Goal: Information Seeking & Learning: Learn about a topic

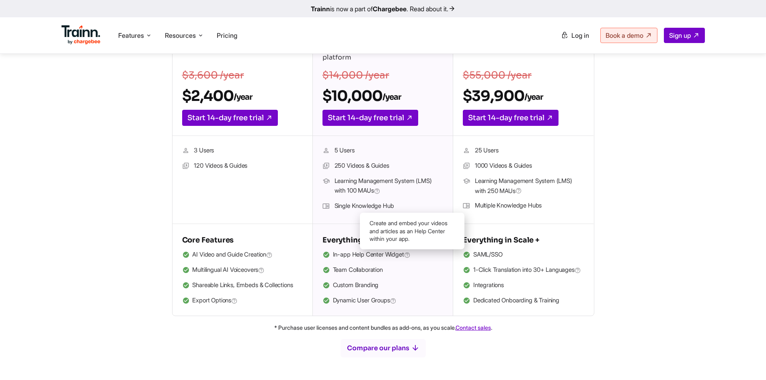
scroll to position [224, 0]
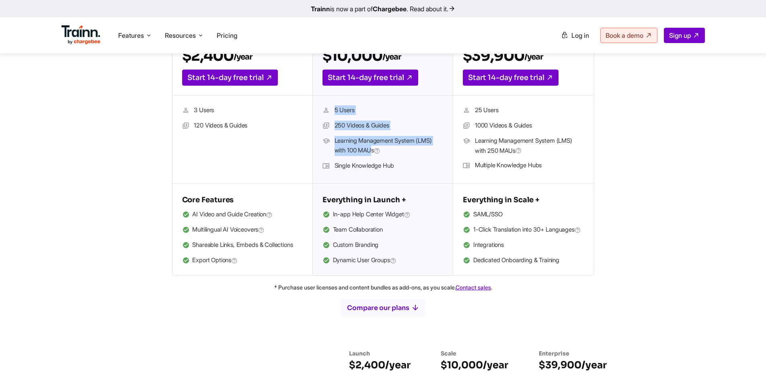
drag, startPoint x: 374, startPoint y: 149, endPoint x: 346, endPoint y: 112, distance: 46.5
click at [329, 111] on ul "5 Users 250 Videos & Guides Learning Management System (LMS) with 100 MAUs Sing…" at bounding box center [382, 139] width 121 height 68
click at [383, 113] on li "5 Users" at bounding box center [382, 110] width 121 height 10
drag, startPoint x: 364, startPoint y: 112, endPoint x: 340, endPoint y: 109, distance: 23.9
click at [340, 109] on li "5 Users" at bounding box center [382, 110] width 121 height 10
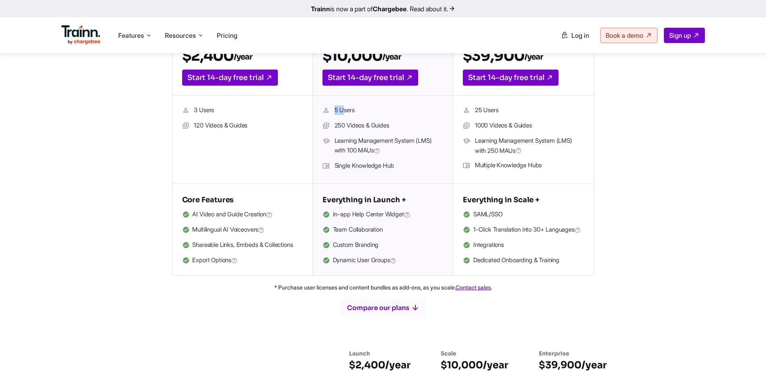
click at [377, 106] on li "5 Users" at bounding box center [382, 110] width 121 height 10
drag, startPoint x: 348, startPoint y: 151, endPoint x: 374, endPoint y: 149, distance: 26.2
click at [374, 149] on span "Learning Management System (LMS) with 100 MAUs" at bounding box center [388, 146] width 109 height 20
click at [368, 150] on span "Learning Management System (LMS) with 100 MAUs" at bounding box center [388, 146] width 109 height 20
click at [364, 151] on span "Learning Management System (LMS) with 100 MAUs" at bounding box center [388, 146] width 109 height 20
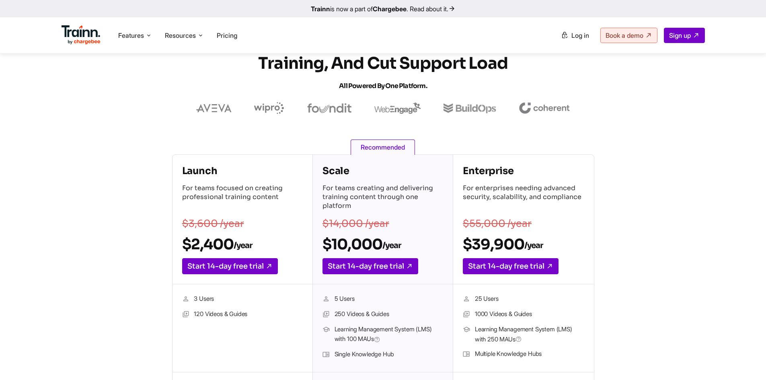
scroll to position [0, 0]
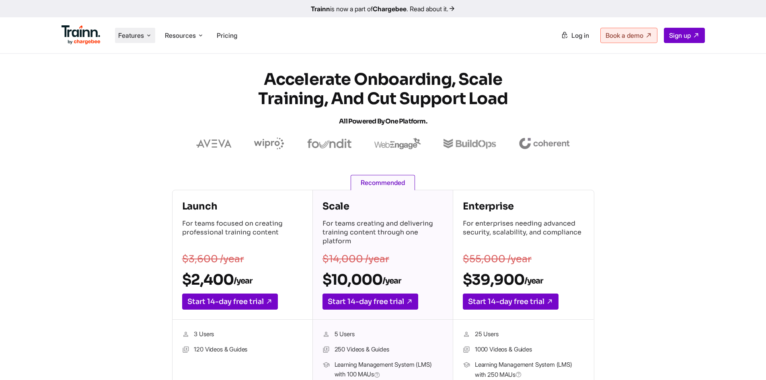
click at [141, 33] on span "Features" at bounding box center [131, 35] width 26 height 9
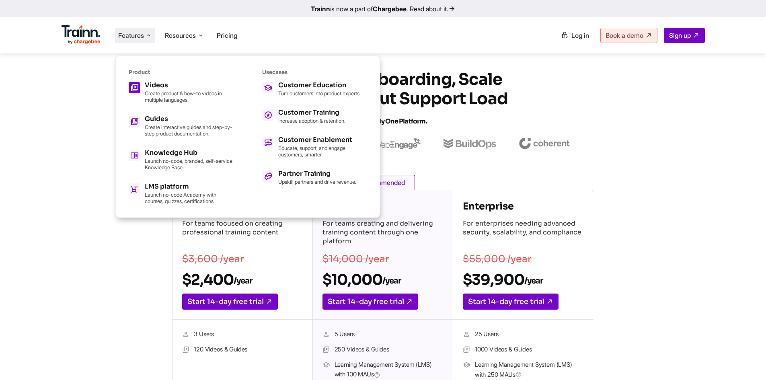
click at [168, 94] on p "Create product & how-to videos in multiple languages." at bounding box center [189, 96] width 88 height 13
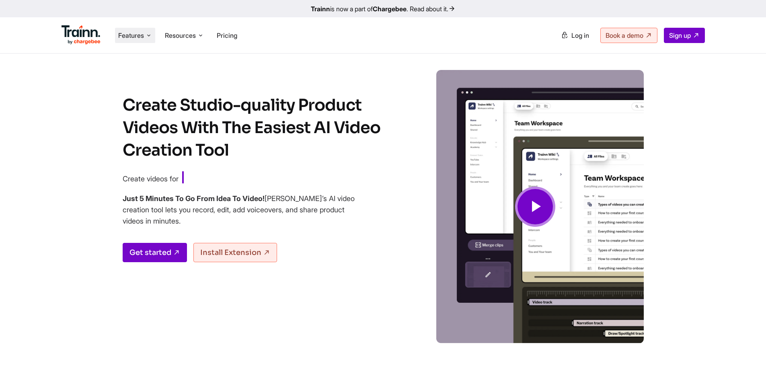
click at [145, 39] on li "Features Product Videos Create product & how-to videos in multiple languages. G…" at bounding box center [135, 35] width 40 height 15
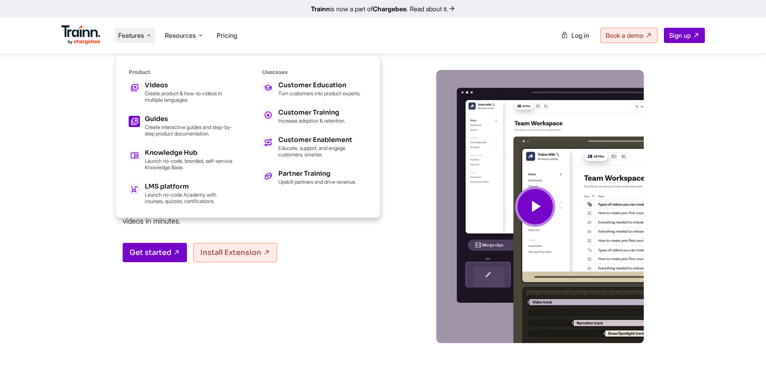
click at [148, 133] on p "Create interactive guides and step-by-step product documentation." at bounding box center [189, 130] width 88 height 13
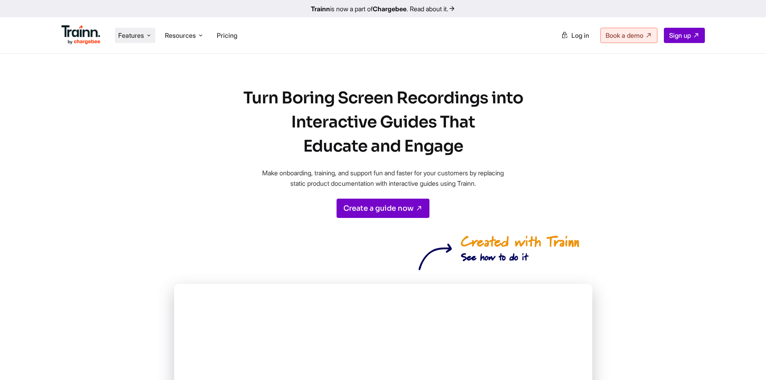
click at [146, 37] on li "Features Product Videos Create product & how-to videos in multiple languages. G…" at bounding box center [135, 35] width 40 height 15
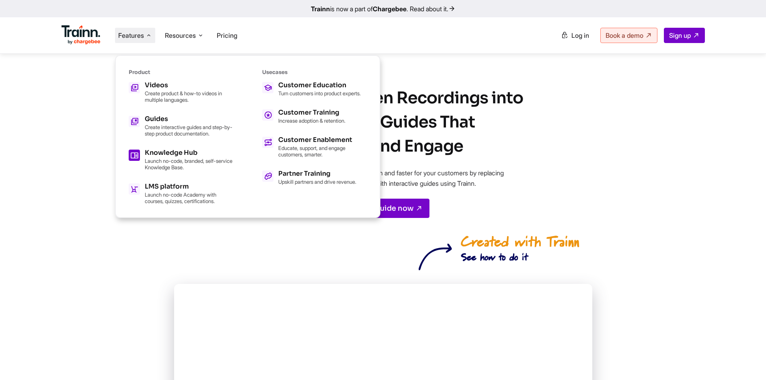
click at [169, 166] on p "Launch no-code, branded, self-service Knowledge Base." at bounding box center [189, 164] width 88 height 13
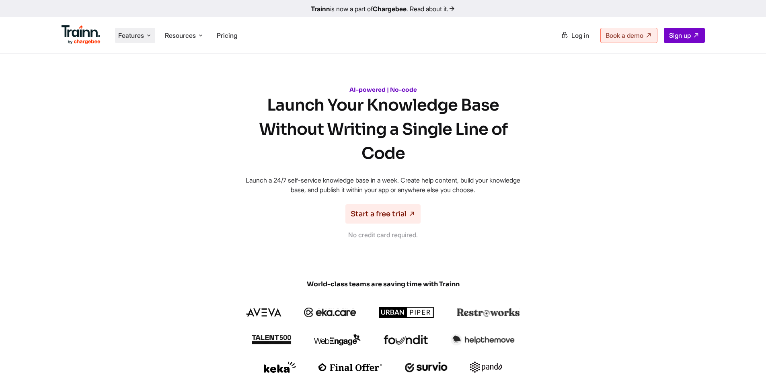
click at [148, 37] on icon at bounding box center [149, 35] width 6 height 8
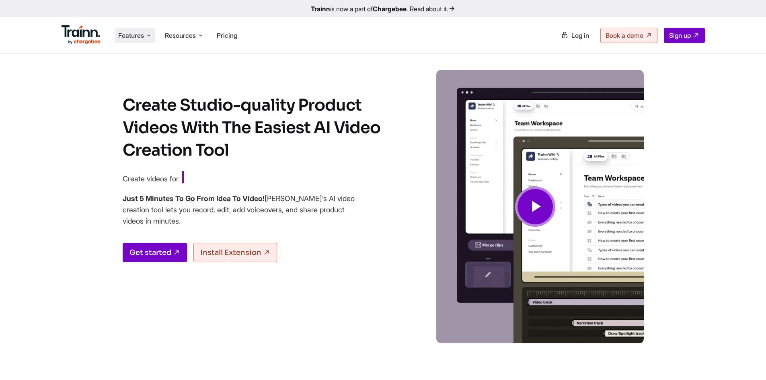
click at [140, 37] on span "Features" at bounding box center [131, 35] width 26 height 9
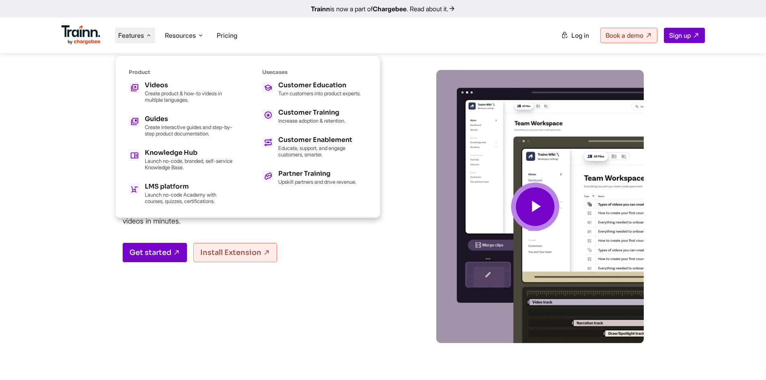
click at [528, 206] on icon at bounding box center [534, 206] width 19 height 27
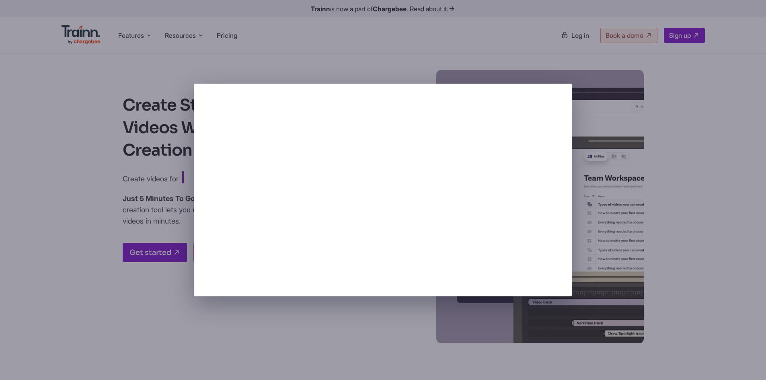
click at [616, 92] on div at bounding box center [383, 190] width 766 height 380
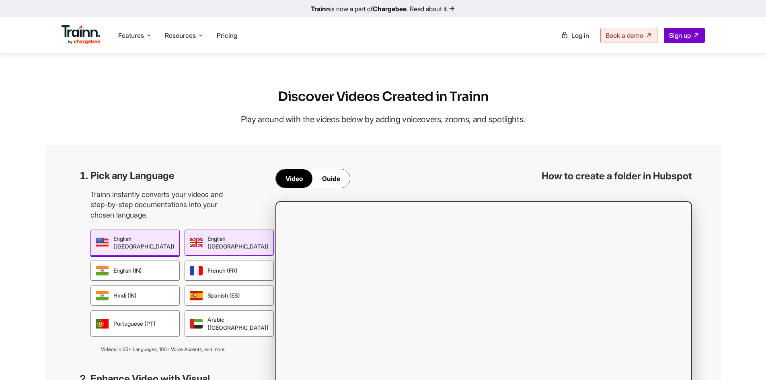
scroll to position [683, 0]
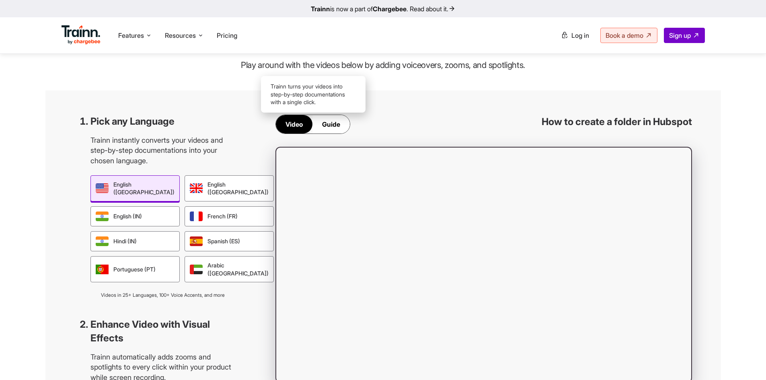
click at [337, 128] on div "Guide" at bounding box center [330, 124] width 37 height 18
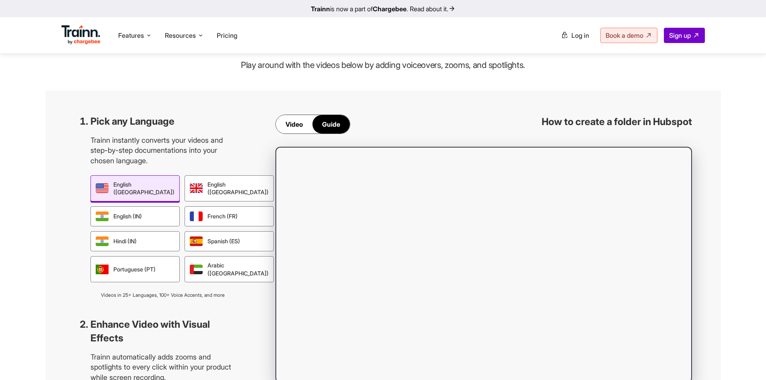
click at [289, 125] on div "Video" at bounding box center [294, 124] width 37 height 18
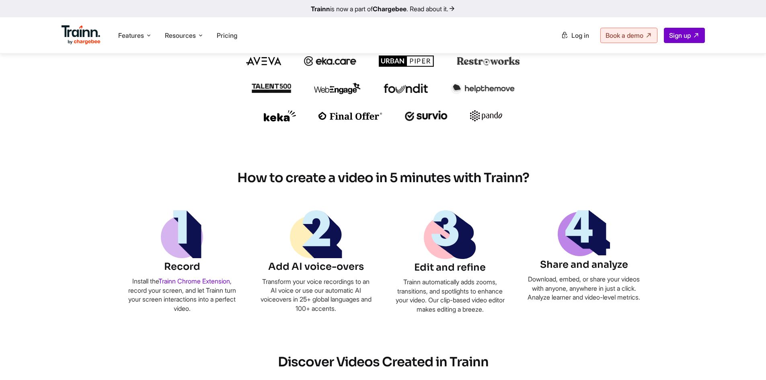
scroll to position [241, 0]
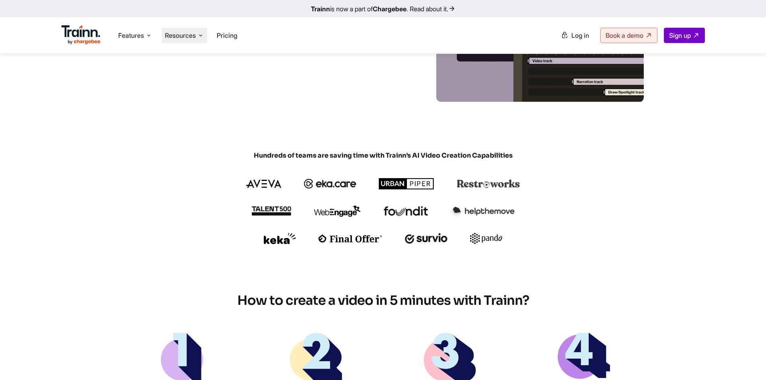
click at [202, 36] on icon at bounding box center [200, 35] width 6 height 8
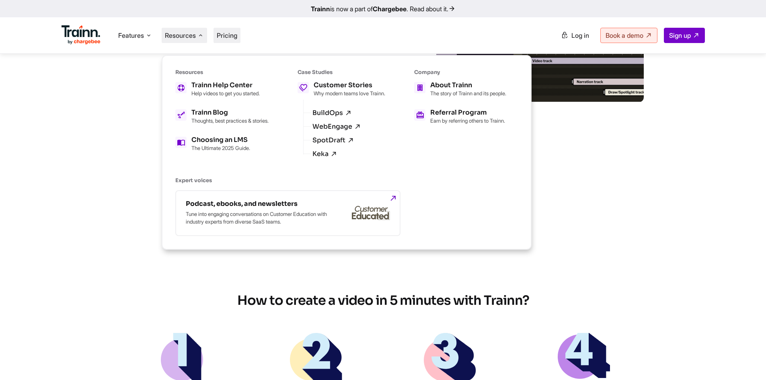
click at [235, 36] on span "Pricing" at bounding box center [227, 35] width 20 height 8
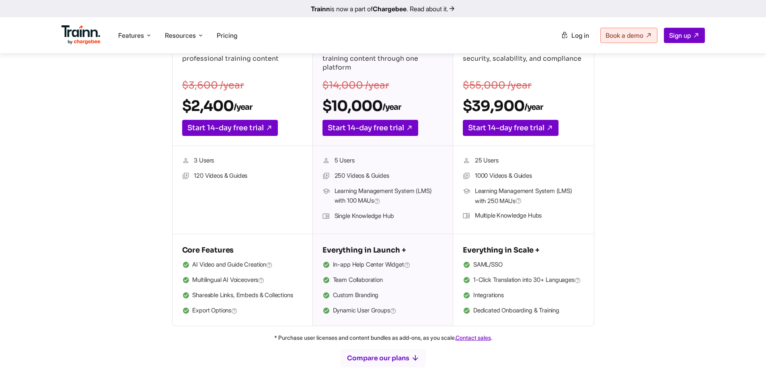
scroll to position [133, 0]
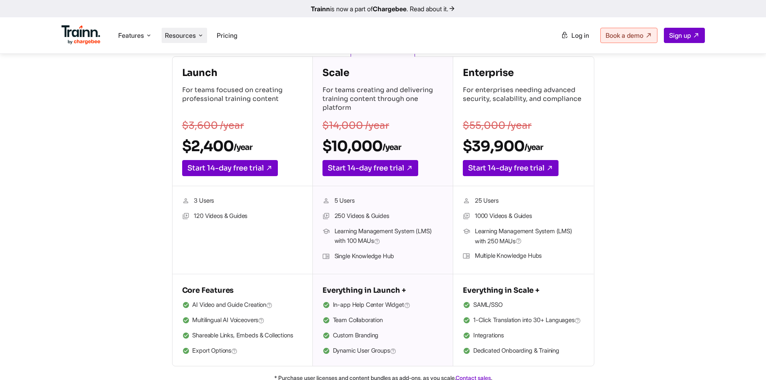
click at [200, 38] on icon at bounding box center [200, 35] width 6 height 8
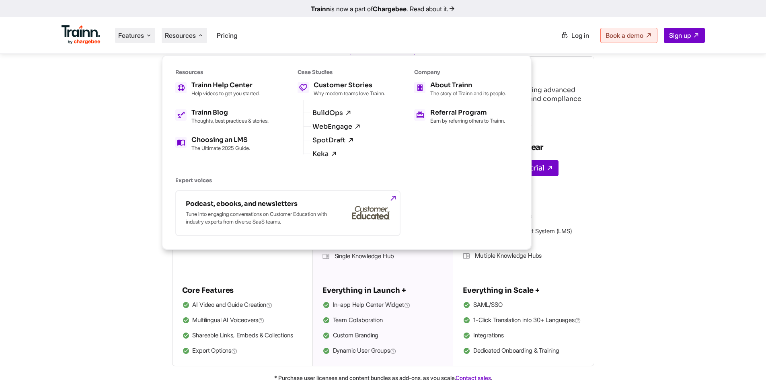
click at [144, 33] on span "Features" at bounding box center [131, 35] width 26 height 9
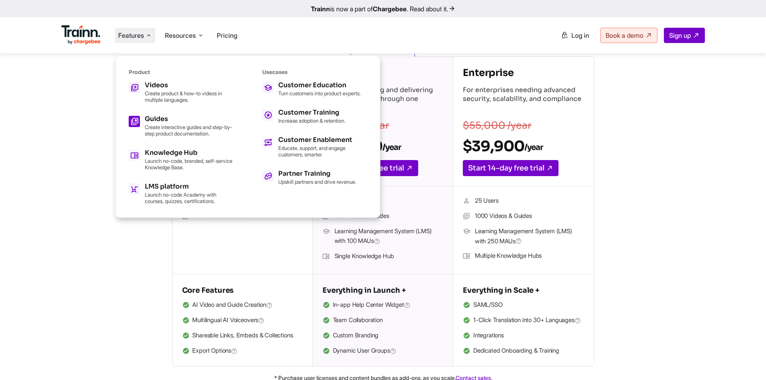
click at [172, 122] on div "Guides Create interactive guides and step-by-step product documentation." at bounding box center [189, 126] width 88 height 21
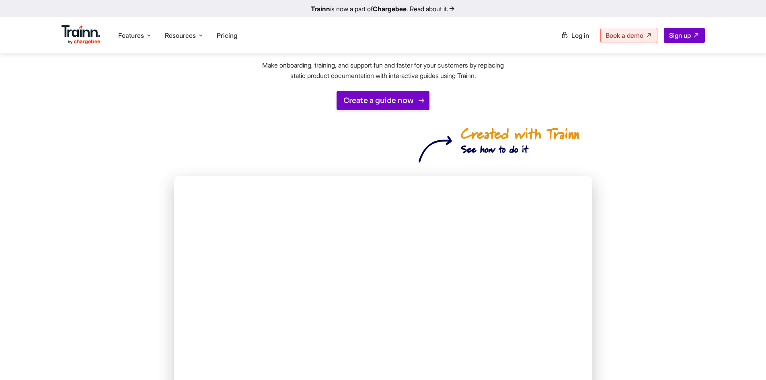
scroll to position [40, 0]
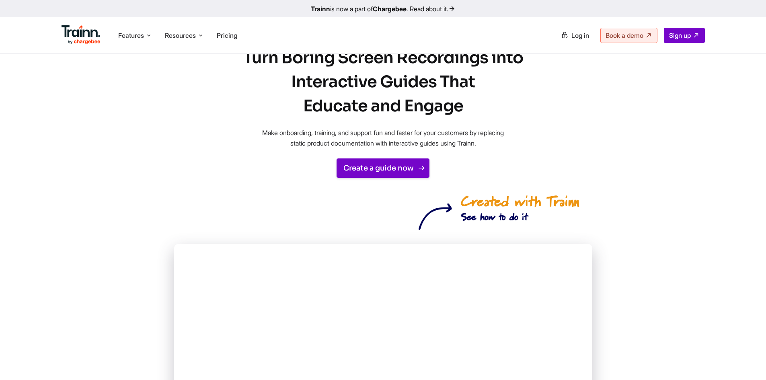
click at [368, 174] on link "Create a guide now" at bounding box center [382, 167] width 93 height 19
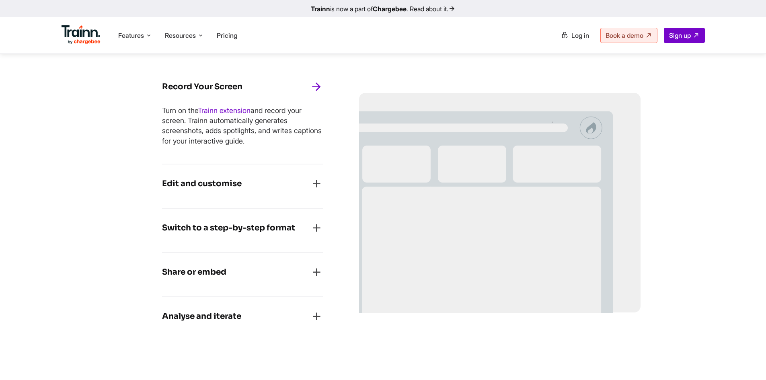
scroll to position [683, 0]
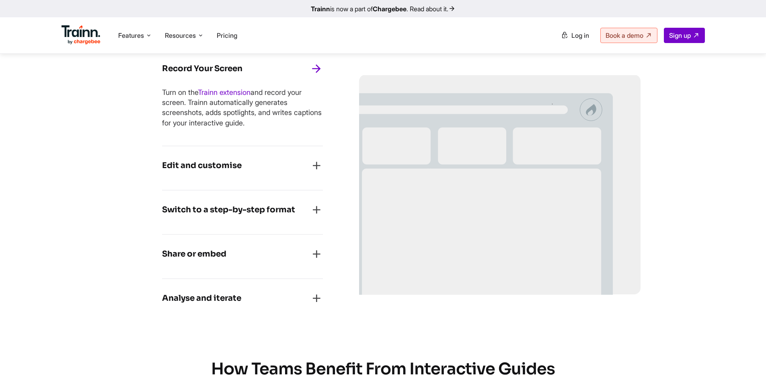
click at [214, 164] on h4 "Edit and customise" at bounding box center [202, 165] width 80 height 13
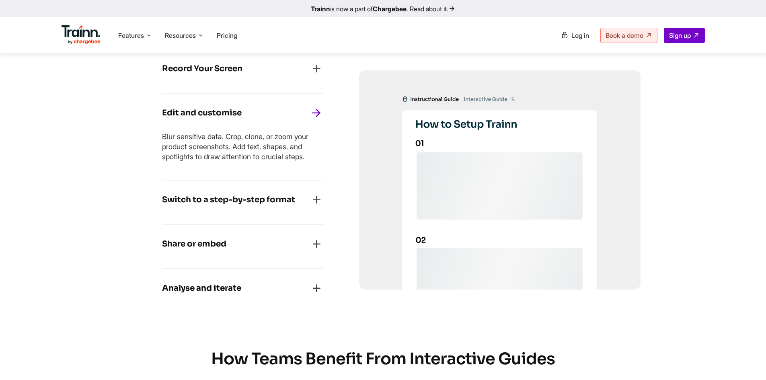
click at [286, 197] on h4 "Switch to a step-by-step format" at bounding box center [228, 199] width 133 height 13
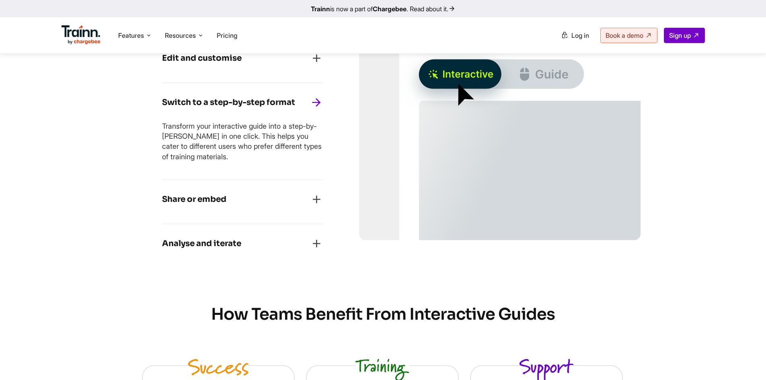
scroll to position [724, 0]
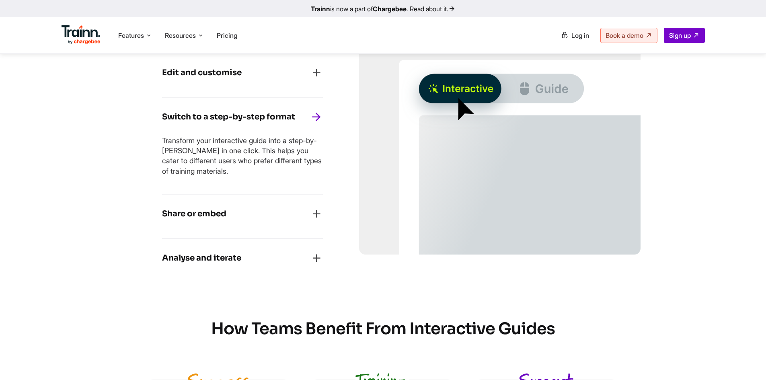
click at [271, 207] on div "Share or embed Share your guides with customers in one click. Or copy+paste the…" at bounding box center [242, 217] width 161 height 44
click at [268, 210] on div "Share or embed" at bounding box center [242, 216] width 161 height 18
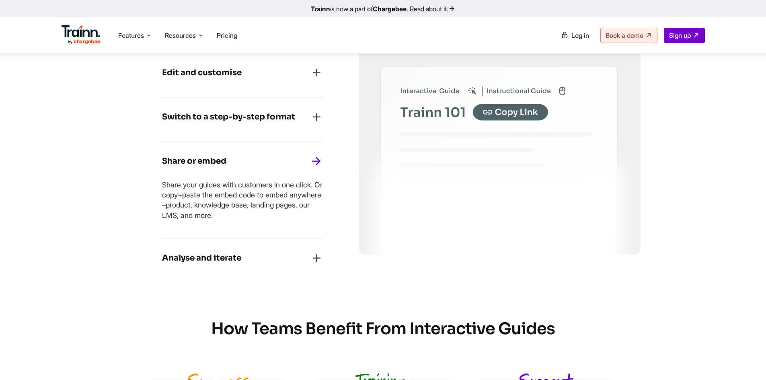
scroll to position [764, 0]
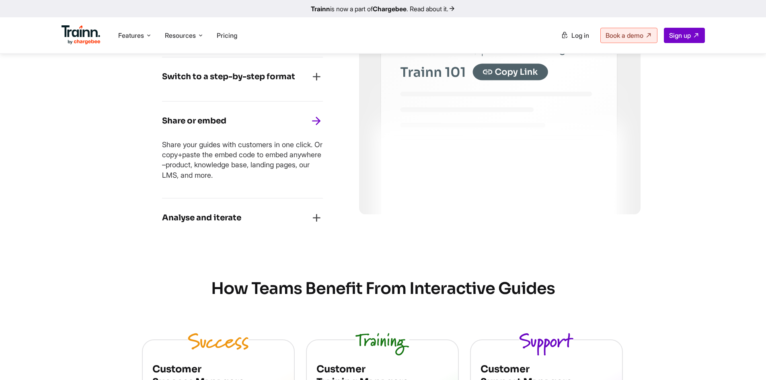
click at [218, 217] on h4 "Analyse and iterate" at bounding box center [201, 217] width 79 height 13
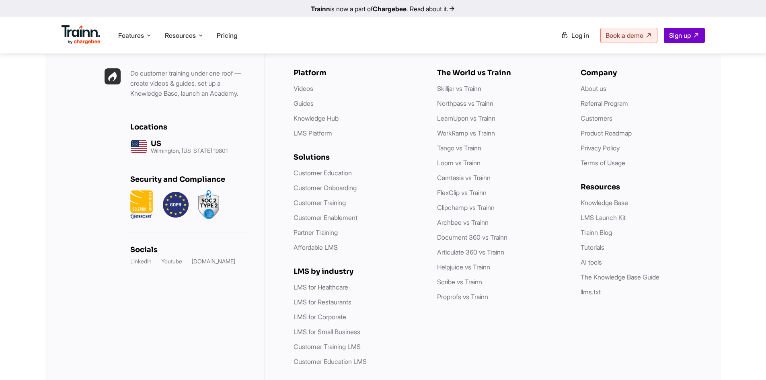
scroll to position [2452, 0]
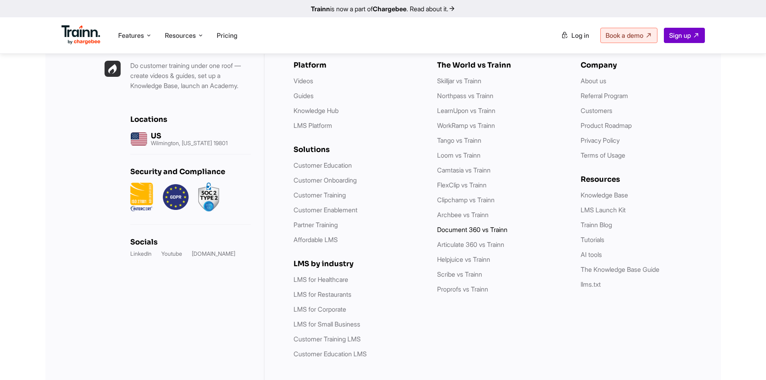
click at [462, 234] on link "Document 360 vs Trainn" at bounding box center [472, 229] width 70 height 8
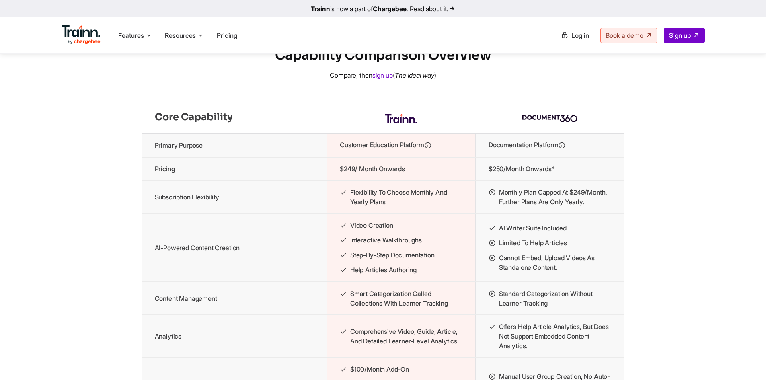
scroll to position [804, 0]
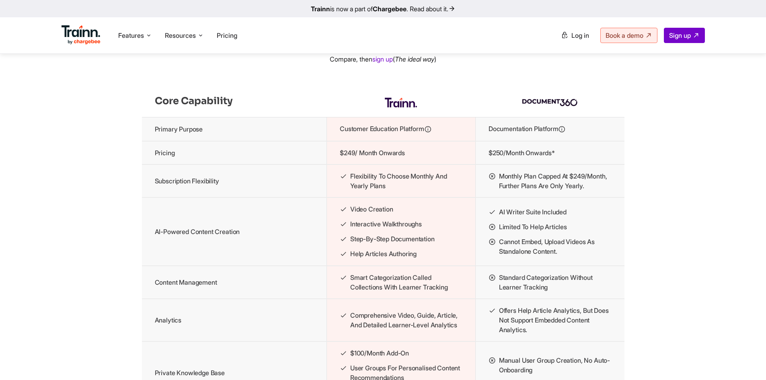
click at [105, 203] on div "Trainn vs. The Document 360 Alternative That Elevates Your Knowledge Base Beyon…" at bounding box center [383, 260] width 766 height 2129
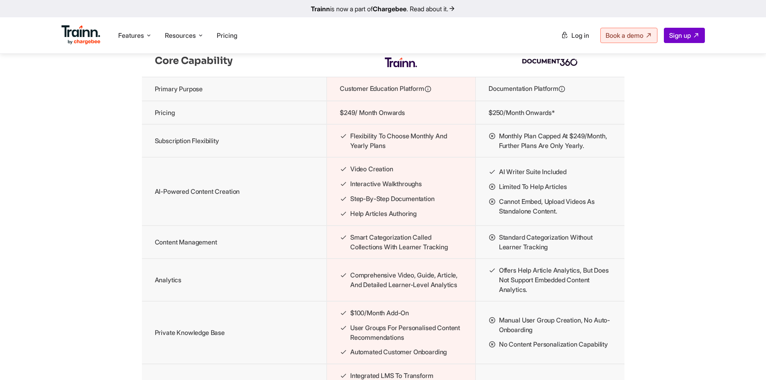
click at [104, 203] on div "Trainn vs. The Document 360 Alternative That Elevates Your Knowledge Base Beyon…" at bounding box center [383, 220] width 766 height 2129
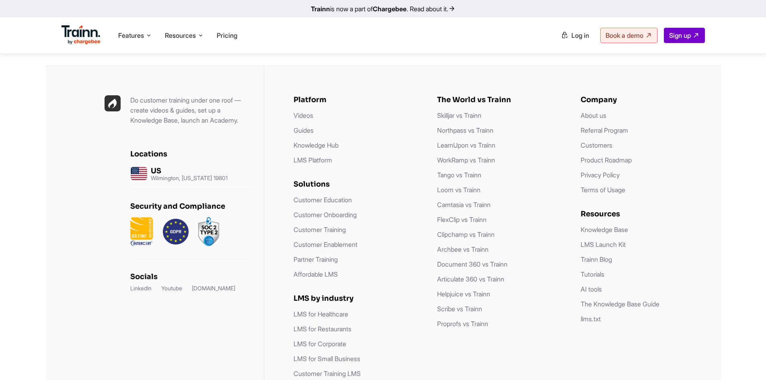
scroll to position [2406, 0]
click at [313, 164] on link "LMS Platform" at bounding box center [312, 160] width 39 height 8
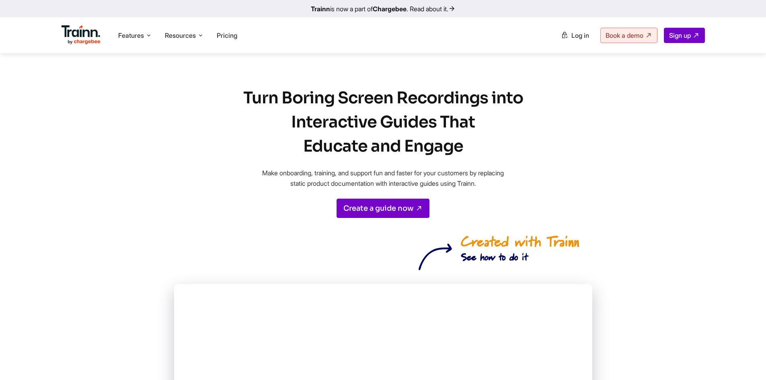
scroll to position [2406, 0]
